Goal: Task Accomplishment & Management: Complete application form

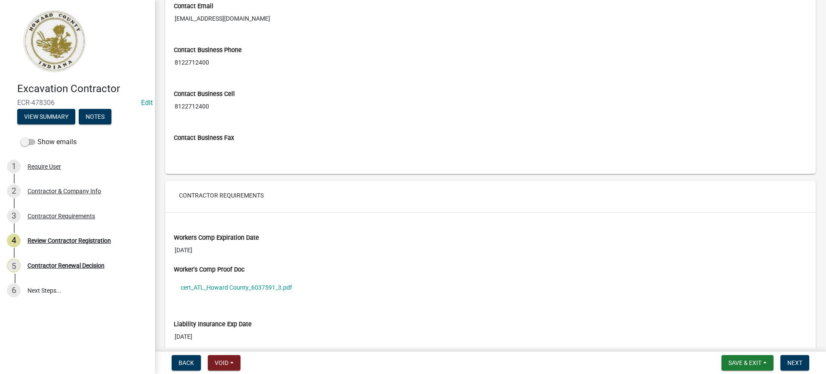
scroll to position [591, 0]
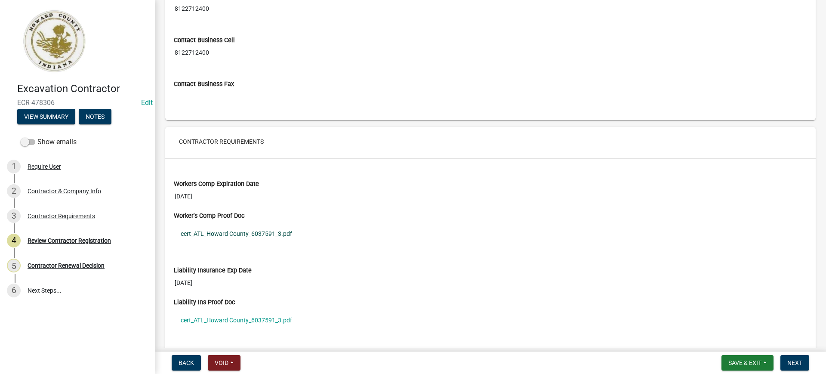
click at [249, 234] on link "cert_ATL_Howard County_6037591_3.pdf" at bounding box center [490, 234] width 633 height 20
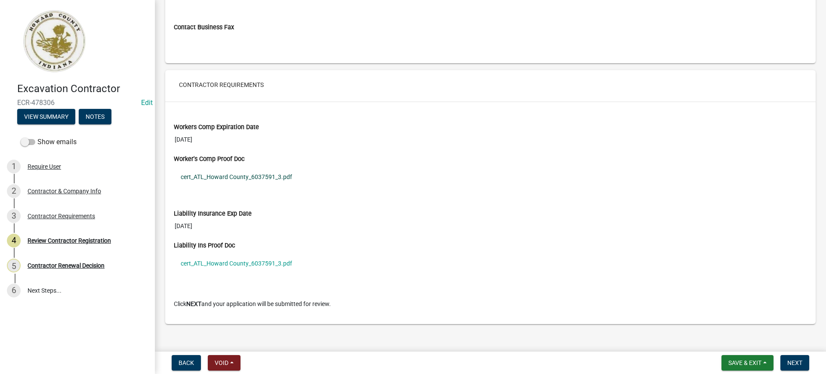
scroll to position [657, 0]
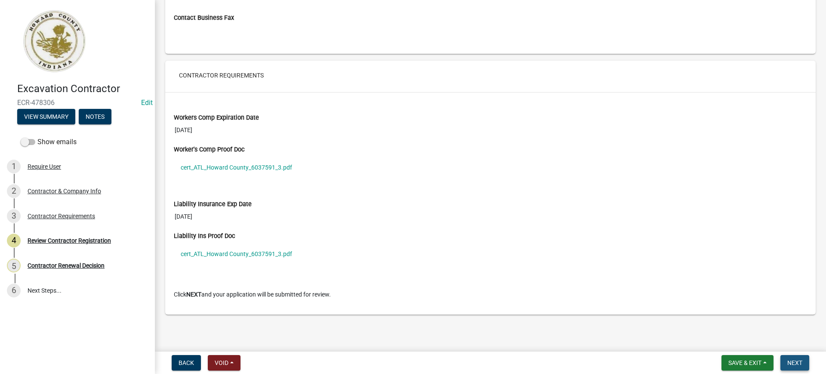
click at [789, 365] on span "Next" at bounding box center [794, 362] width 15 height 7
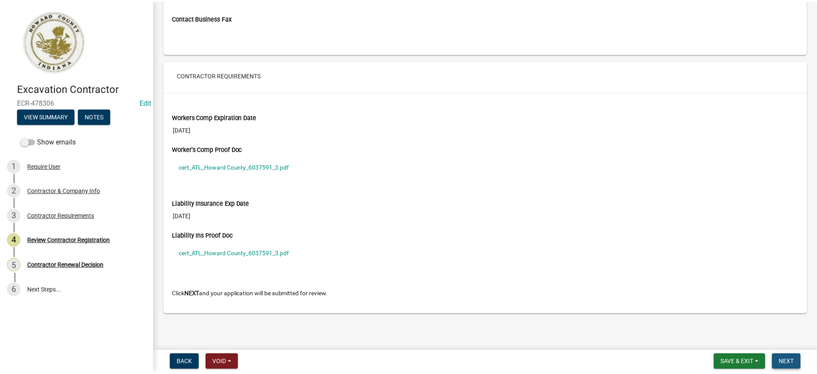
scroll to position [0, 0]
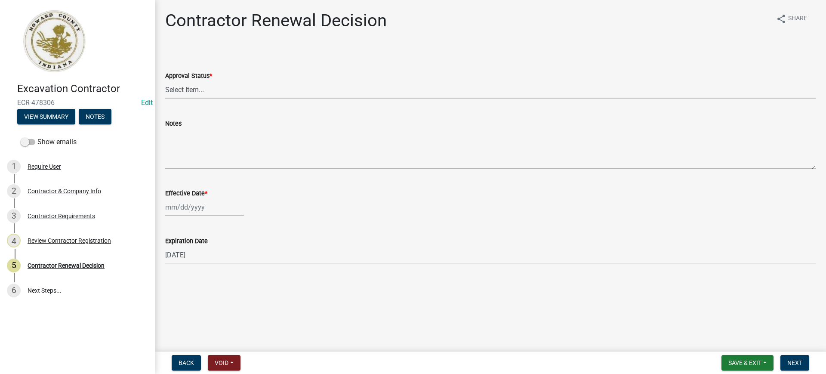
click at [201, 87] on select "Select Item... Approved Denied" at bounding box center [490, 90] width 650 height 18
click at [165, 81] on select "Select Item... Approved Denied" at bounding box center [490, 90] width 650 height 18
select select "30db8998-795d-4bbe-8e49-f1ade8865815"
click at [195, 209] on div at bounding box center [204, 207] width 79 height 18
select select "9"
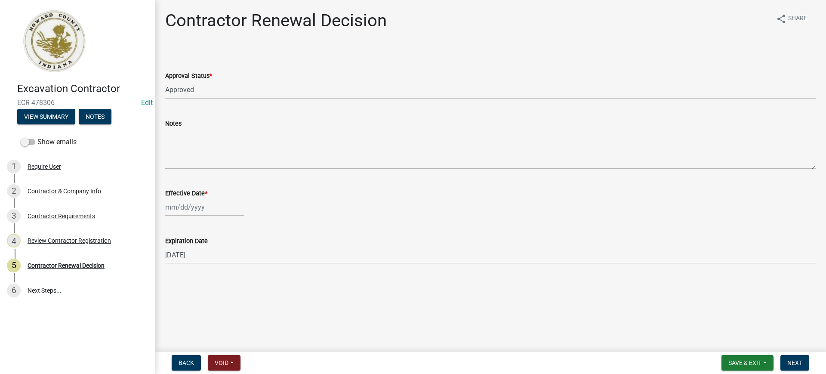
select select "2025"
click at [185, 280] on div "16" at bounding box center [188, 280] width 14 height 14
type input "[DATE]"
click at [796, 360] on span "Next" at bounding box center [794, 362] width 15 height 7
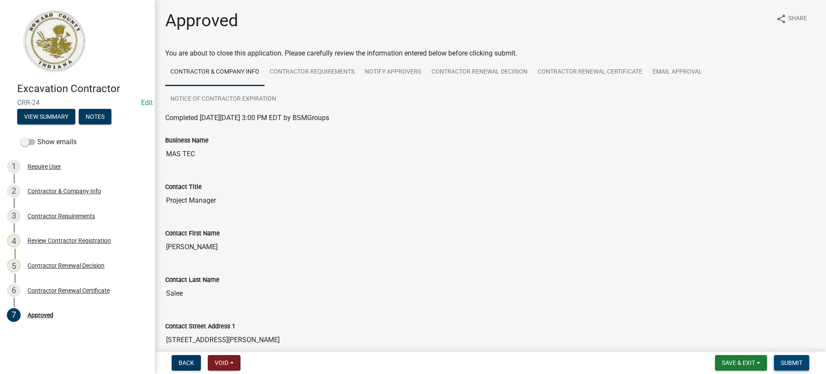
click at [800, 360] on span "Submit" at bounding box center [790, 362] width 21 height 7
